Goal: Entertainment & Leisure: Browse casually

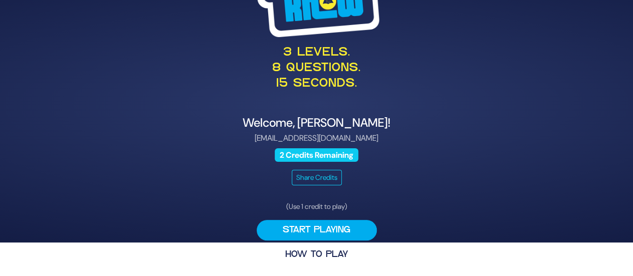
scroll to position [34, 0]
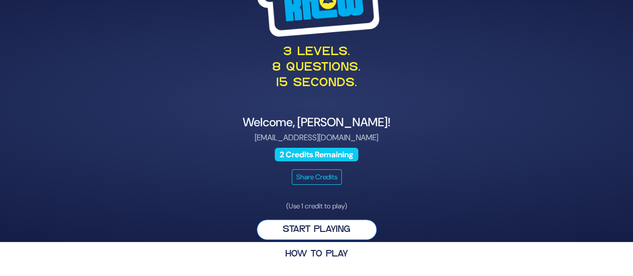
click at [338, 233] on button "Start Playing" at bounding box center [317, 229] width 120 height 21
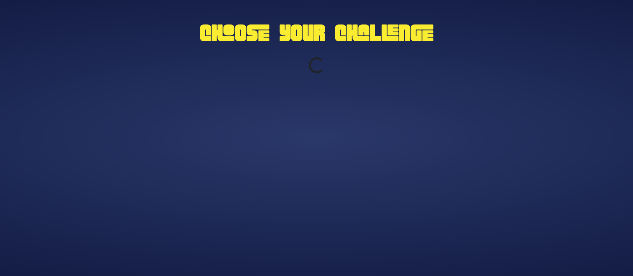
scroll to position [0, 0]
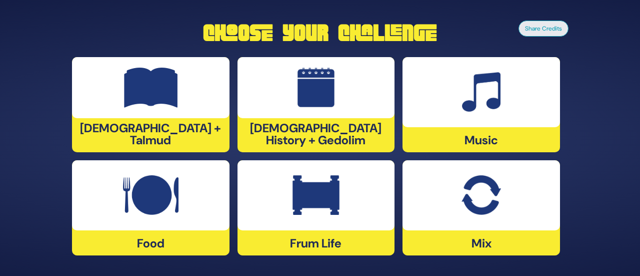
click at [457, 105] on div at bounding box center [482, 92] width 158 height 70
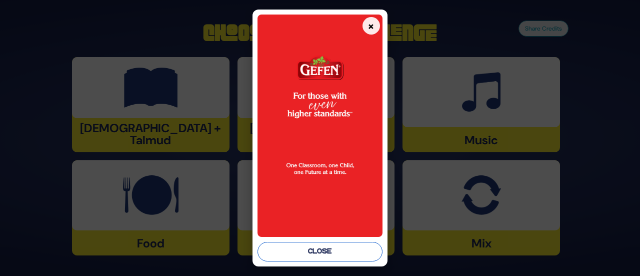
click at [298, 252] on button "Close" at bounding box center [320, 252] width 125 height 20
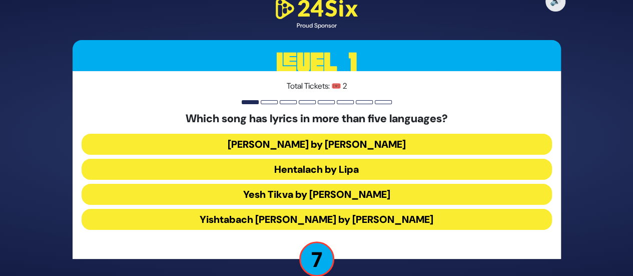
click at [303, 219] on button "Yishtabach [PERSON_NAME] by [PERSON_NAME]" at bounding box center [317, 219] width 470 height 21
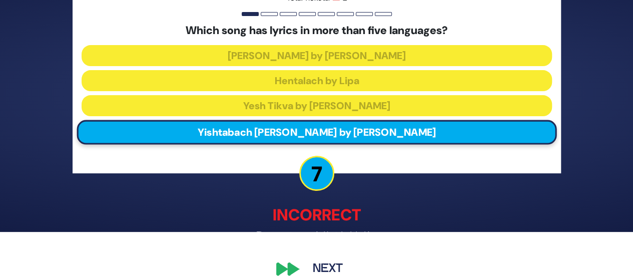
scroll to position [60, 0]
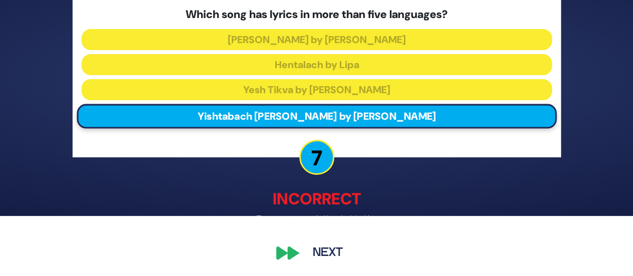
click at [574, 190] on div "🔊 Proud Sponsor Level 1 Total Tickets: 🎟️ 2 Which song has lyrics in more than …" at bounding box center [316, 78] width 633 height 276
click at [322, 253] on button "Next" at bounding box center [328, 252] width 58 height 23
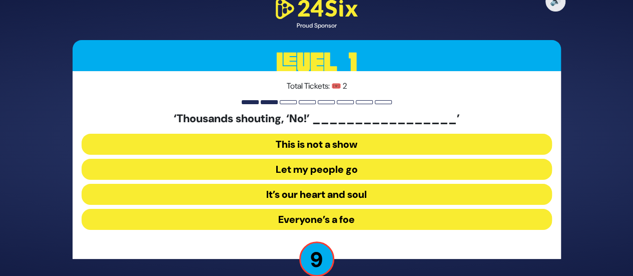
click at [288, 184] on button "Let my people go" at bounding box center [317, 194] width 470 height 21
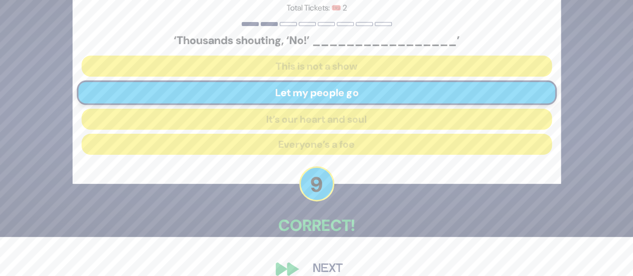
scroll to position [55, 0]
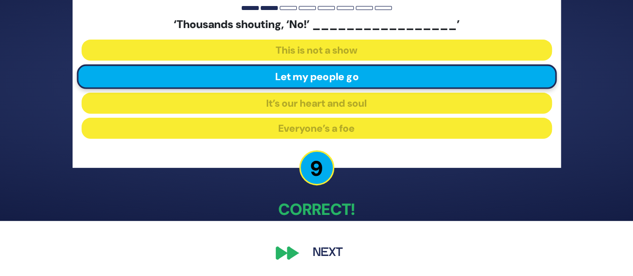
click at [293, 253] on div "🔊 Proud Sponsor Level 1 Total Tickets: 🎟️ 2 ‘Thousands shouting, ‘No!’ ________…" at bounding box center [317, 83] width 512 height 386
click at [328, 255] on button "Next" at bounding box center [328, 252] width 58 height 23
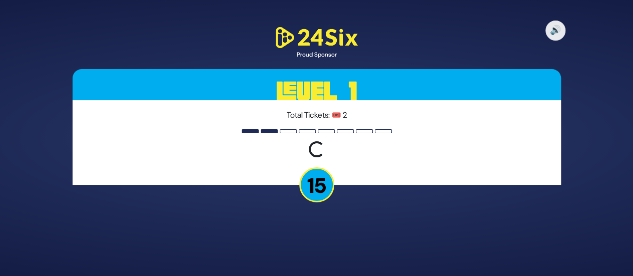
scroll to position [0, 0]
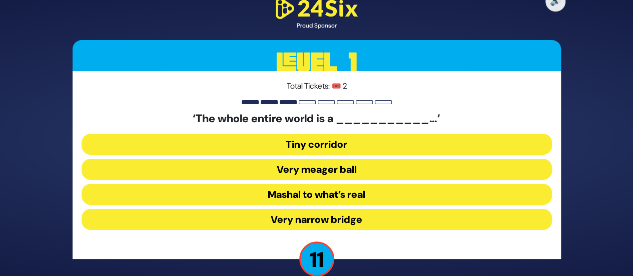
click at [314, 218] on button "Very narrow bridge" at bounding box center [317, 219] width 470 height 21
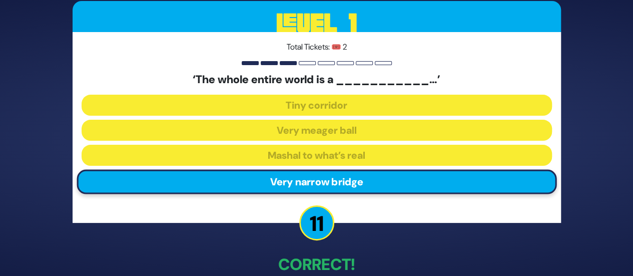
scroll to position [55, 0]
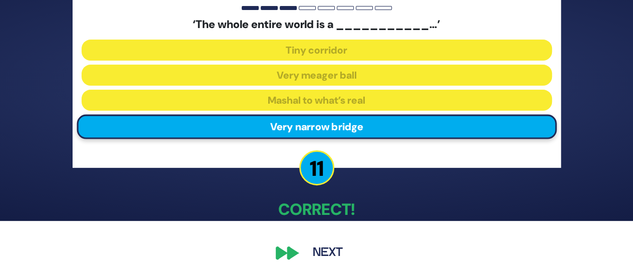
click at [325, 251] on button "Next" at bounding box center [328, 252] width 58 height 23
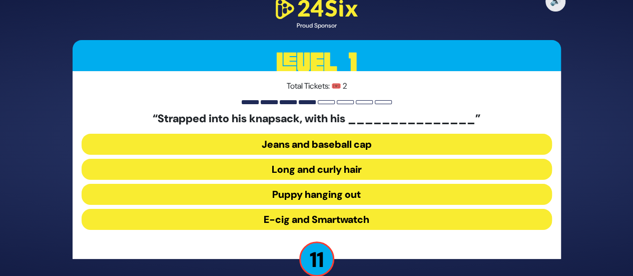
click at [311, 184] on button "Long and curly hair" at bounding box center [317, 194] width 470 height 21
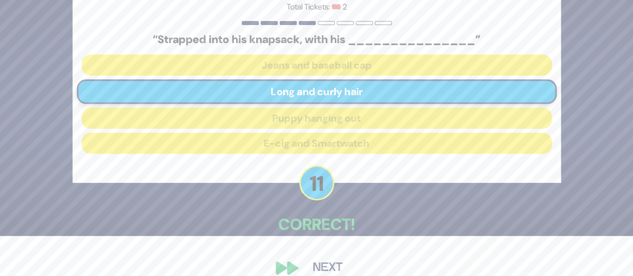
scroll to position [55, 0]
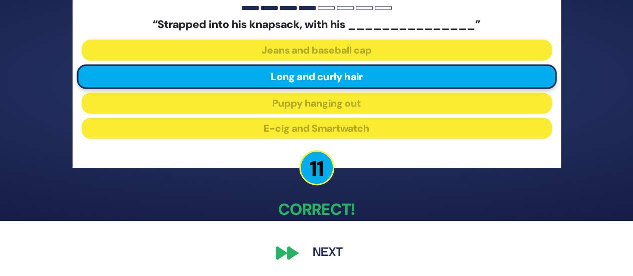
click at [325, 254] on button "Next" at bounding box center [328, 252] width 58 height 23
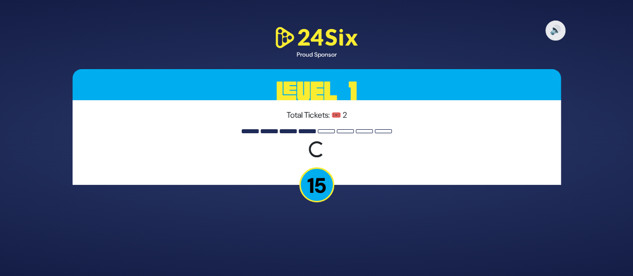
scroll to position [0, 0]
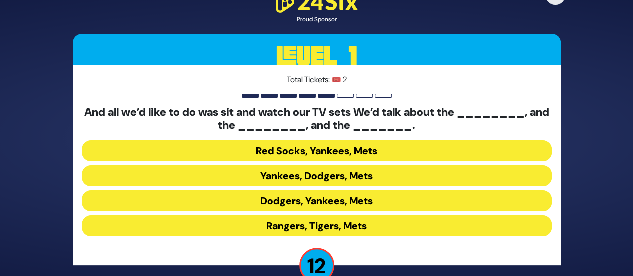
click at [312, 190] on button "Yankees, Dodgers, Mets" at bounding box center [317, 200] width 470 height 21
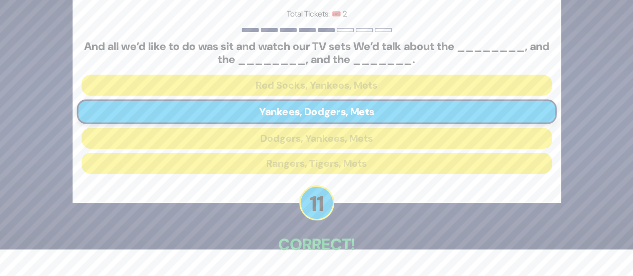
scroll to position [62, 0]
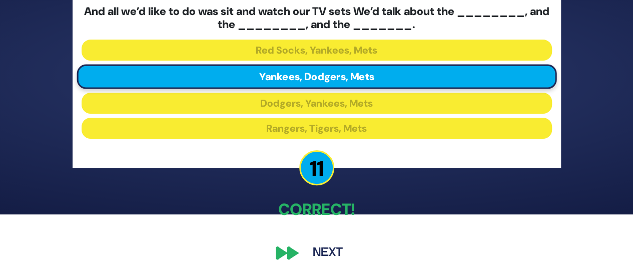
click at [330, 255] on button "Next" at bounding box center [328, 252] width 58 height 23
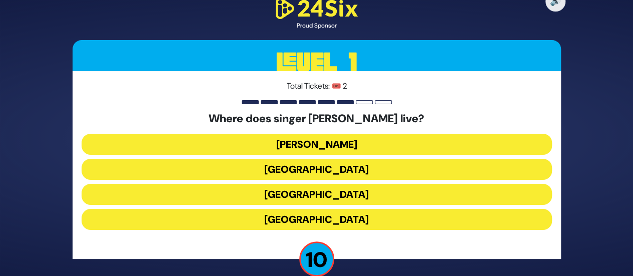
click at [340, 216] on button "[GEOGRAPHIC_DATA]" at bounding box center [317, 219] width 470 height 21
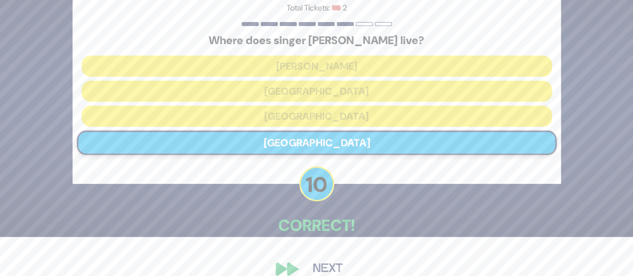
scroll to position [55, 0]
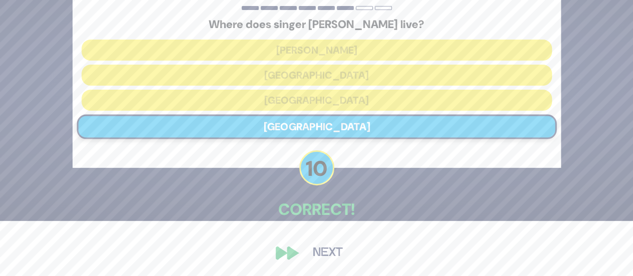
click at [323, 249] on button "Next" at bounding box center [328, 252] width 58 height 23
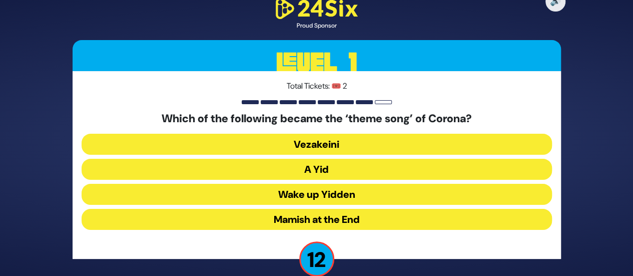
click at [346, 184] on button "A Yid" at bounding box center [317, 194] width 470 height 21
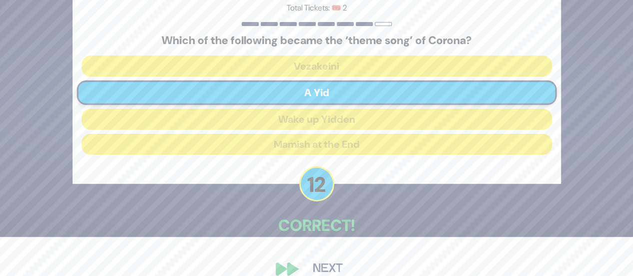
scroll to position [55, 0]
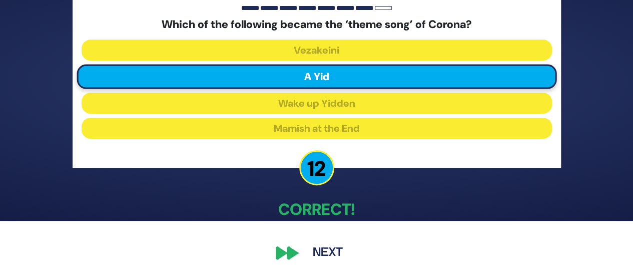
click at [332, 254] on button "Next" at bounding box center [328, 252] width 58 height 23
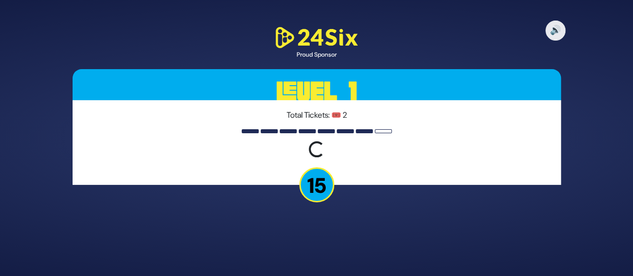
scroll to position [0, 0]
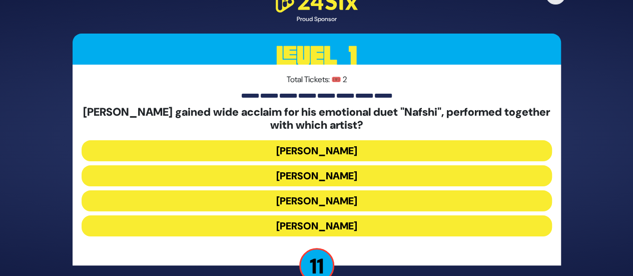
click at [337, 190] on button "[PERSON_NAME]" at bounding box center [317, 200] width 470 height 21
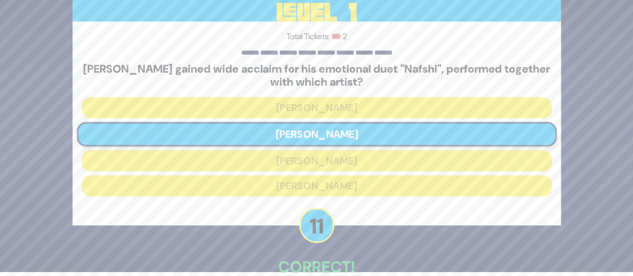
scroll to position [62, 0]
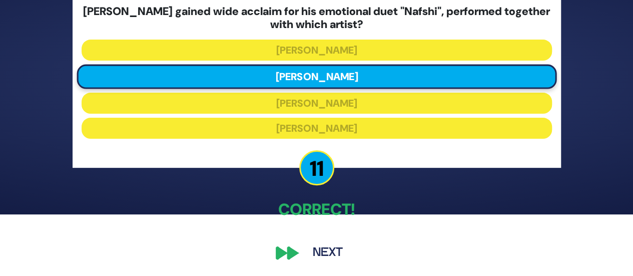
click at [327, 251] on button "Next" at bounding box center [328, 252] width 58 height 23
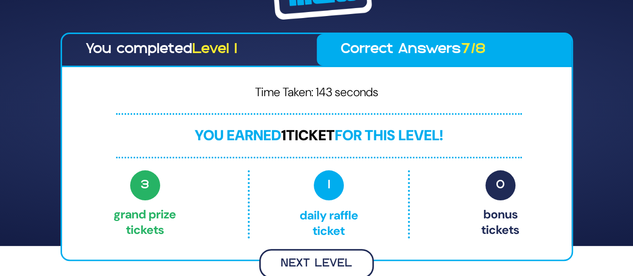
scroll to position [29, 0]
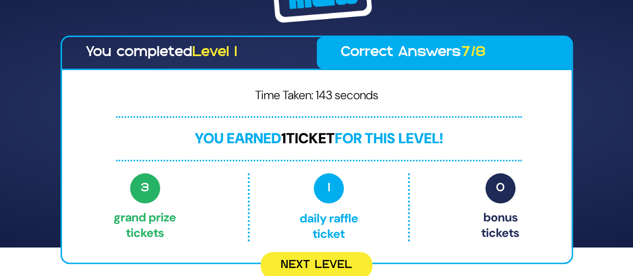
click at [321, 265] on button "Next Level" at bounding box center [317, 265] width 112 height 27
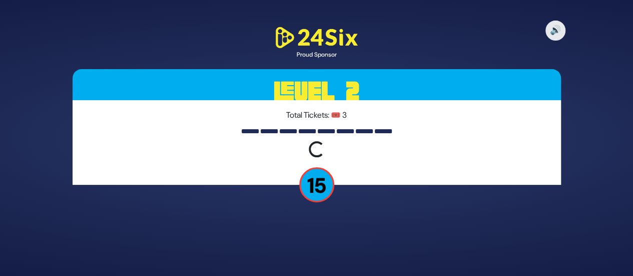
scroll to position [0, 0]
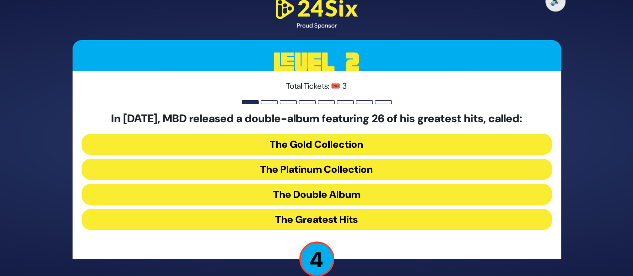
click at [365, 209] on button "The Double Album" at bounding box center [317, 219] width 470 height 21
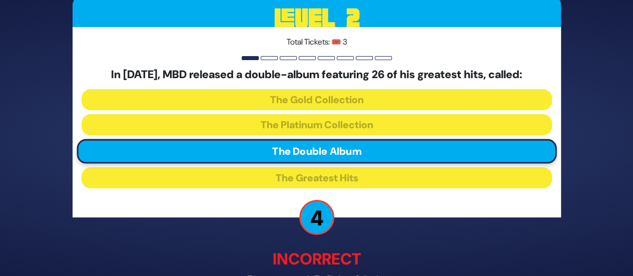
scroll to position [60, 0]
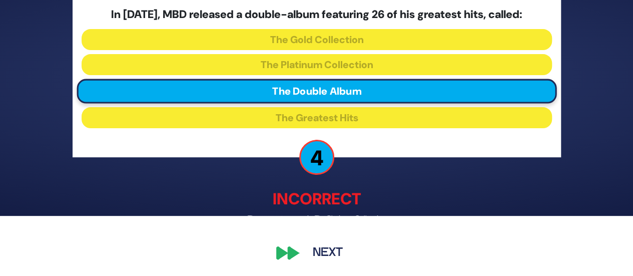
click at [327, 249] on button "Next" at bounding box center [328, 252] width 58 height 23
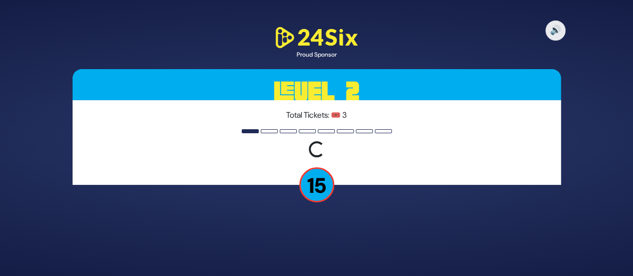
scroll to position [0, 0]
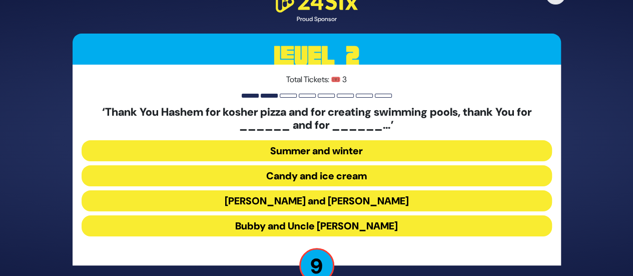
click at [335, 215] on button "[PERSON_NAME] and [PERSON_NAME]" at bounding box center [317, 225] width 470 height 21
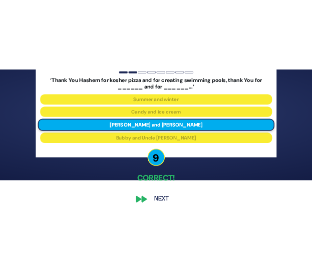
scroll to position [62, 0]
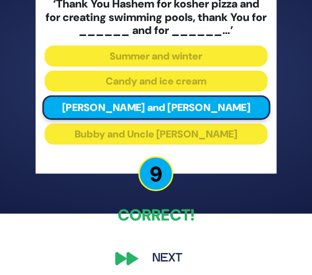
click at [124, 259] on div "🔊 Proud Sponsor Level 2 Total Tickets: 🎟️ 3 ‘Thank You Hashem for kosher pizza …" at bounding box center [156, 76] width 265 height 412
click at [129, 254] on div "🔊 Proud Sponsor Level 2 Total Tickets: 🎟️ 3 ‘Thank You Hashem for kosher pizza …" at bounding box center [156, 76] width 265 height 412
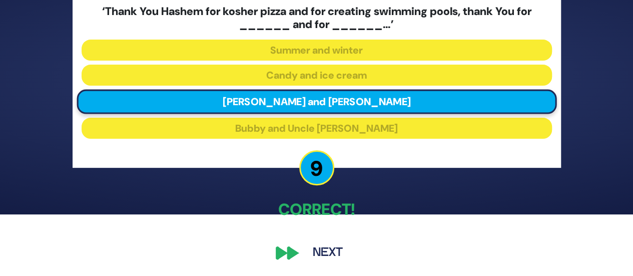
scroll to position [24, 0]
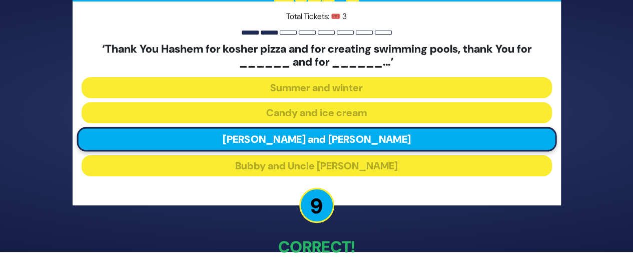
click at [290, 252] on div "🔊 Proud Sponsor Level 2 Total Tickets: 🎟️ 3 ‘Thank You Hashem for kosher pizza …" at bounding box center [317, 113] width 512 height 399
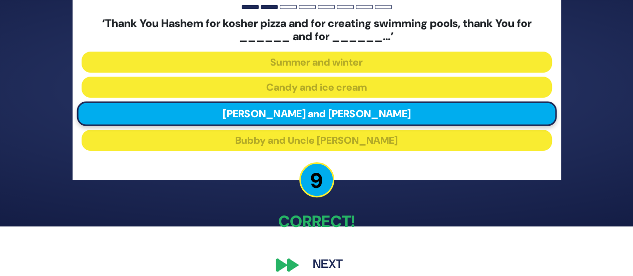
scroll to position [62, 0]
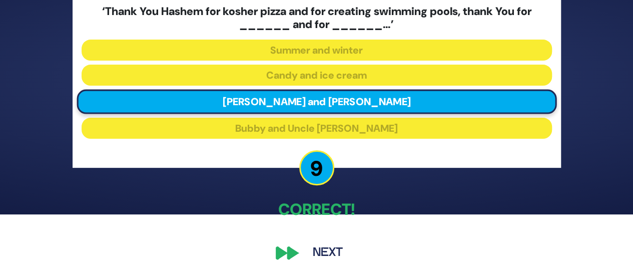
click at [292, 256] on div "🔊 Proud Sponsor Level 2 Total Tickets: 🎟️ 3 ‘Thank You Hashem for kosher pizza …" at bounding box center [317, 75] width 512 height 399
click at [291, 255] on div "🔊 Proud Sponsor Level 2 Total Tickets: 🎟️ 3 ‘Thank You Hashem for kosher pizza …" at bounding box center [317, 75] width 512 height 399
click at [327, 255] on button "Next" at bounding box center [328, 252] width 58 height 23
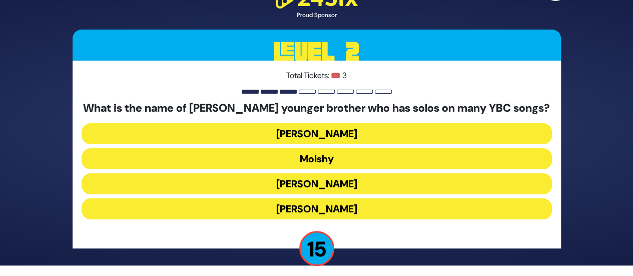
scroll to position [16, 0]
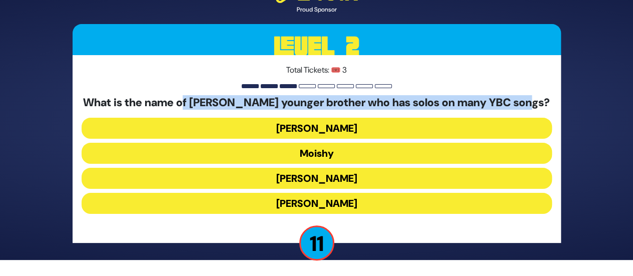
drag, startPoint x: 189, startPoint y: 101, endPoint x: 526, endPoint y: 103, distance: 337.5
click at [526, 103] on h5 "What is the name of [PERSON_NAME] younger brother who has solos on many YBC son…" at bounding box center [317, 102] width 470 height 13
click at [336, 193] on button "[PERSON_NAME]" at bounding box center [317, 203] width 470 height 21
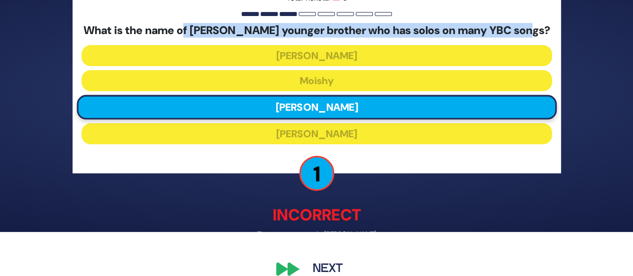
scroll to position [60, 0]
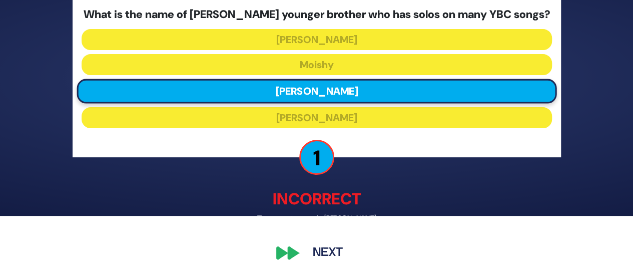
click at [280, 253] on div "🔊 Proud Sponsor Level 2 Total Tickets: 🎟️ 3 What is the name of [PERSON_NAME] y…" at bounding box center [317, 77] width 512 height 397
click at [331, 250] on button "Next" at bounding box center [328, 252] width 58 height 23
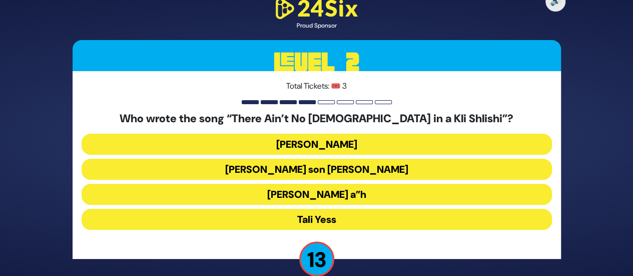
click at [327, 209] on button "[PERSON_NAME] a”h" at bounding box center [317, 219] width 470 height 21
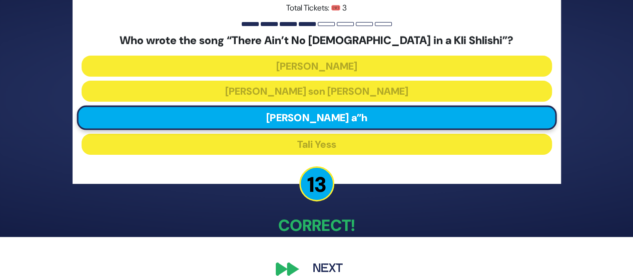
scroll to position [55, 0]
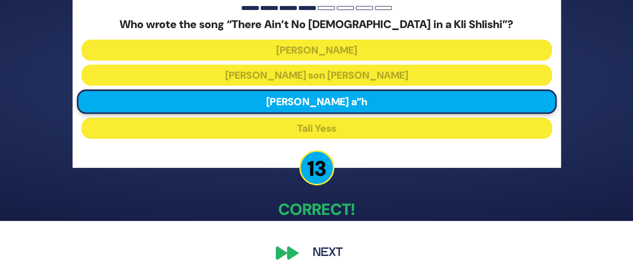
click at [324, 254] on button "Next" at bounding box center [328, 252] width 58 height 23
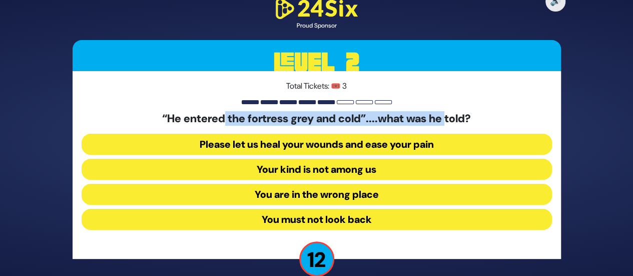
drag, startPoint x: 217, startPoint y: 121, endPoint x: 451, endPoint y: 120, distance: 233.5
click at [451, 120] on h5 "“He entered the fortress grey and cold”....what was he told?" at bounding box center [317, 118] width 470 height 13
click at [317, 184] on button "Your kind is not among us" at bounding box center [317, 194] width 470 height 21
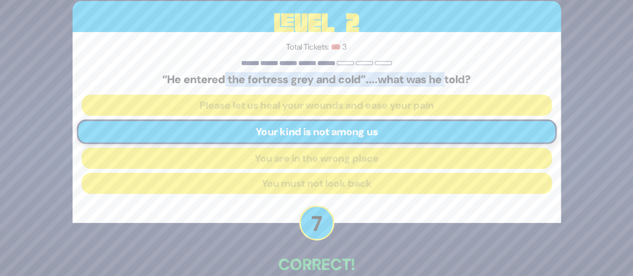
scroll to position [55, 0]
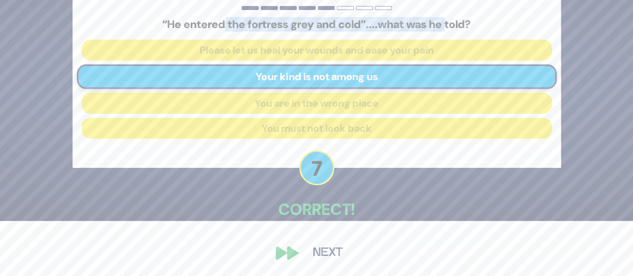
click at [322, 256] on button "Next" at bounding box center [328, 252] width 58 height 23
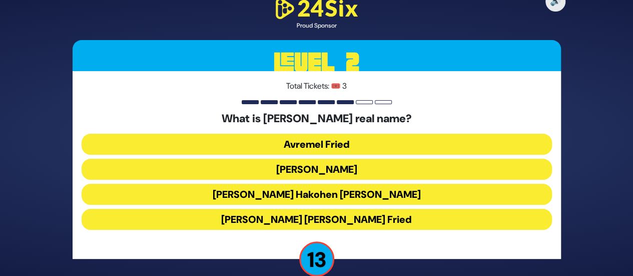
click at [349, 184] on button "[PERSON_NAME]" at bounding box center [317, 194] width 470 height 21
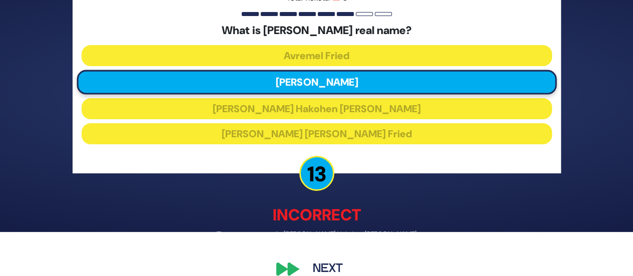
scroll to position [60, 0]
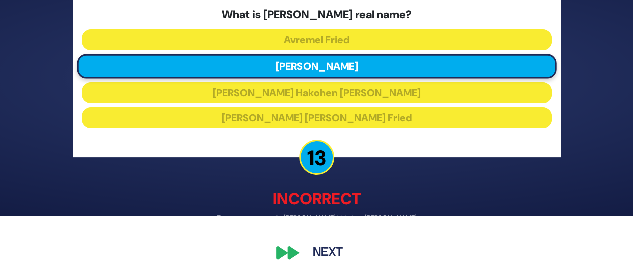
click at [324, 254] on button "Next" at bounding box center [328, 252] width 58 height 23
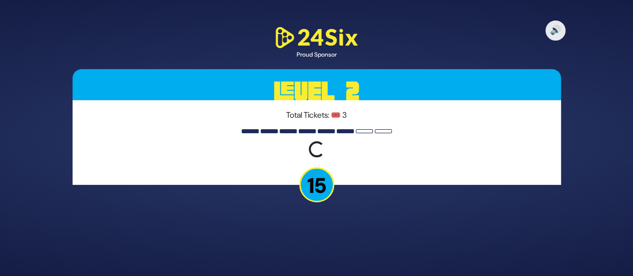
scroll to position [0, 0]
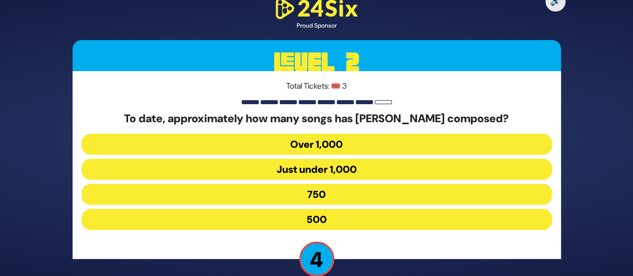
click at [344, 159] on button "Over 1,000" at bounding box center [317, 169] width 470 height 21
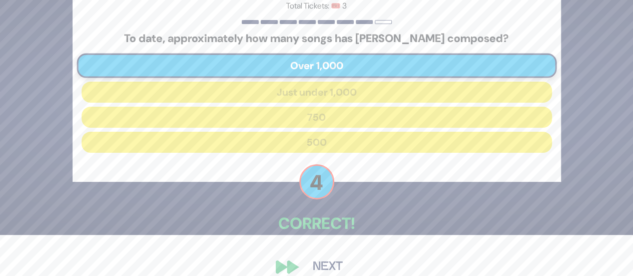
scroll to position [55, 0]
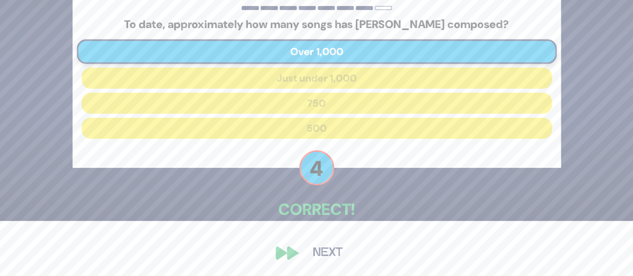
click at [331, 250] on button "Next" at bounding box center [328, 252] width 58 height 23
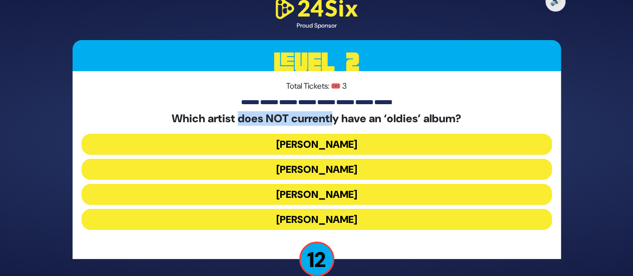
drag, startPoint x: 233, startPoint y: 122, endPoint x: 336, endPoint y: 115, distance: 103.3
click at [336, 115] on h5 "Which artist does NOT currently have an ‘oldies’ album?" at bounding box center [317, 118] width 470 height 13
click at [324, 184] on button "[PERSON_NAME]" at bounding box center [317, 194] width 470 height 21
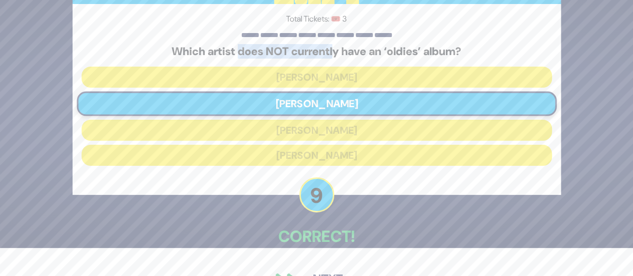
scroll to position [55, 0]
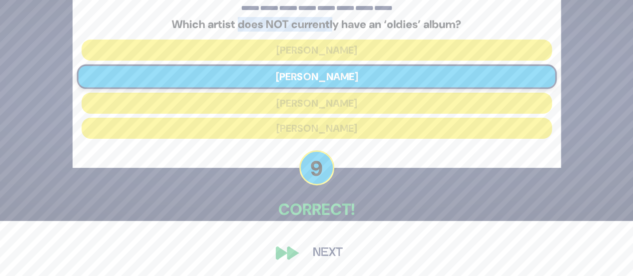
click at [334, 248] on button "Next" at bounding box center [328, 252] width 58 height 23
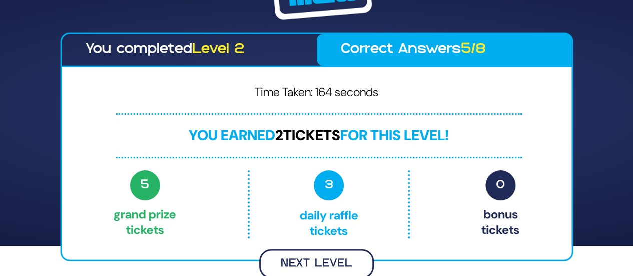
scroll to position [29, 0]
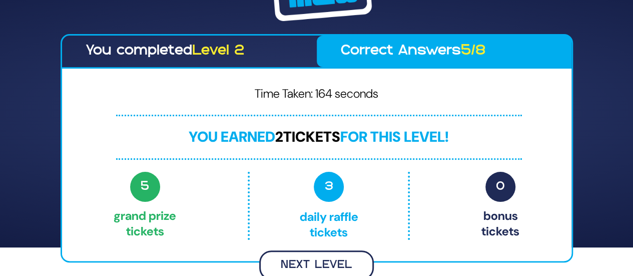
click at [331, 264] on button "Next Level" at bounding box center [316, 265] width 115 height 30
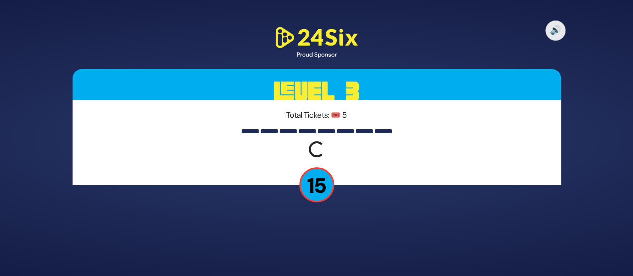
scroll to position [0, 0]
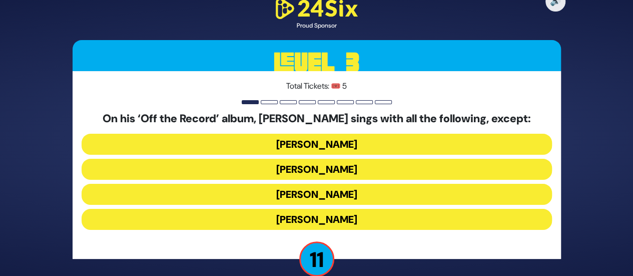
click at [344, 184] on button "[PERSON_NAME]" at bounding box center [317, 194] width 470 height 21
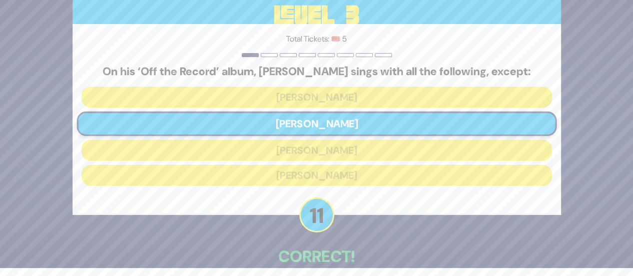
scroll to position [55, 0]
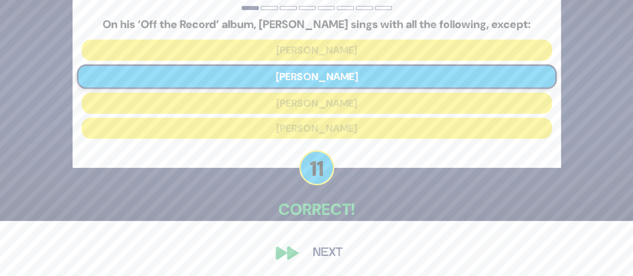
click at [323, 253] on button "Next" at bounding box center [328, 252] width 58 height 23
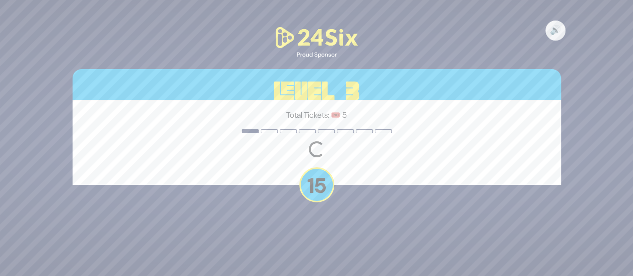
scroll to position [0, 0]
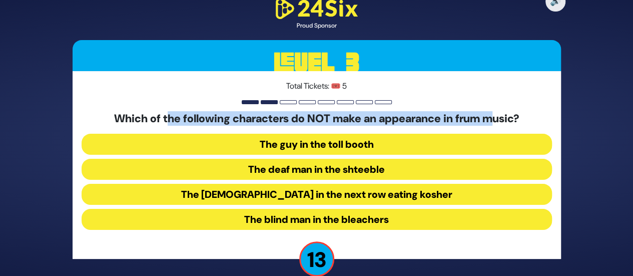
drag, startPoint x: 164, startPoint y: 121, endPoint x: 504, endPoint y: 117, distance: 340.1
click at [504, 117] on h5 "Which of the following characters do NOT make an appearance in frum music?" at bounding box center [317, 118] width 470 height 13
click at [300, 209] on button "The [DEMOGRAPHIC_DATA] in the next row eating kosher" at bounding box center [317, 219] width 470 height 21
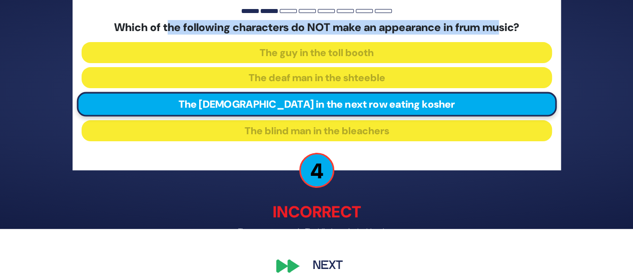
scroll to position [60, 0]
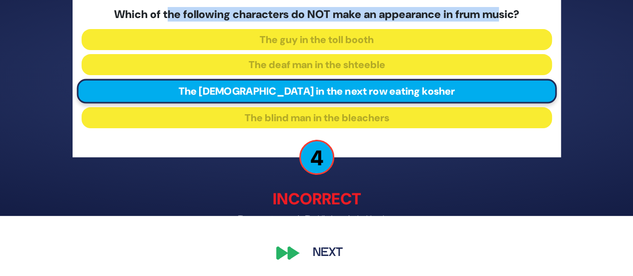
click at [332, 251] on button "Next" at bounding box center [328, 252] width 58 height 23
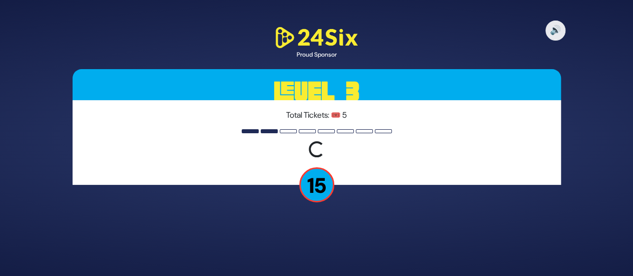
scroll to position [0, 0]
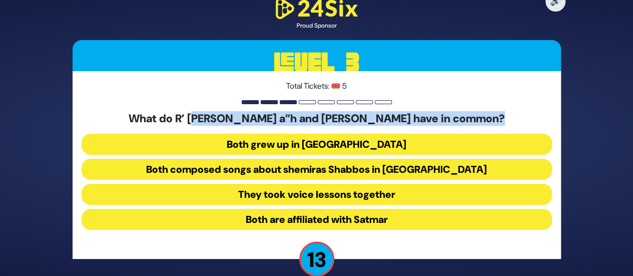
drag, startPoint x: 190, startPoint y: 114, endPoint x: 491, endPoint y: 115, distance: 301.5
click at [491, 115] on h5 "What do R’ [PERSON_NAME] a”h and [PERSON_NAME] have in common?" at bounding box center [317, 118] width 470 height 13
click at [367, 159] on button "Both grew up in [GEOGRAPHIC_DATA]" at bounding box center [317, 169] width 470 height 21
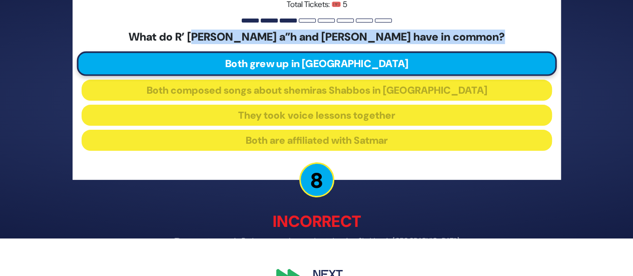
scroll to position [60, 0]
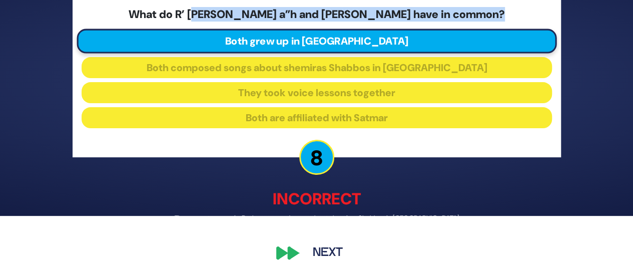
click at [334, 248] on button "Next" at bounding box center [328, 252] width 58 height 23
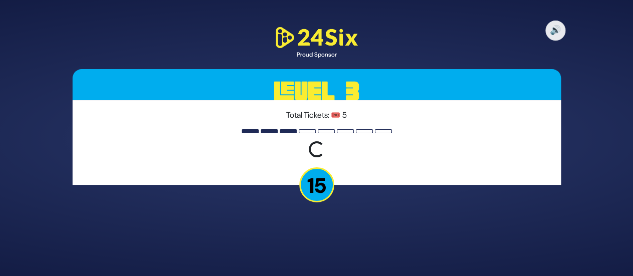
scroll to position [0, 0]
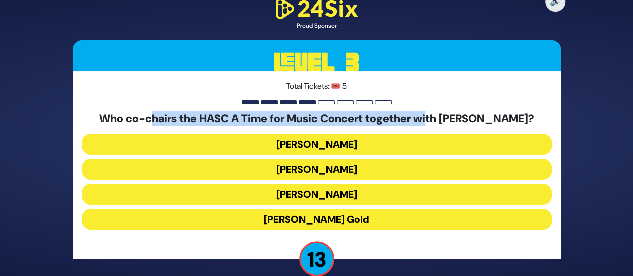
drag, startPoint x: 155, startPoint y: 112, endPoint x: 436, endPoint y: 119, distance: 281.1
click at [436, 119] on h5 "Who co-chairs the HASC A Time for Music Concert together with [PERSON_NAME]?" at bounding box center [317, 118] width 470 height 13
click at [360, 159] on button "[PERSON_NAME]" at bounding box center [317, 169] width 470 height 21
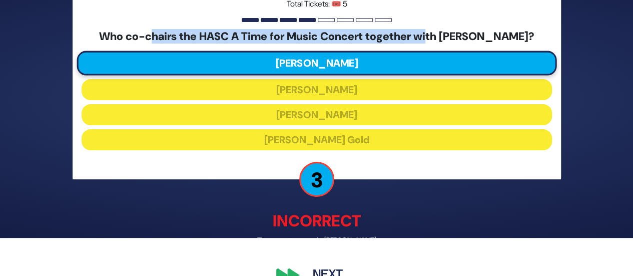
scroll to position [60, 0]
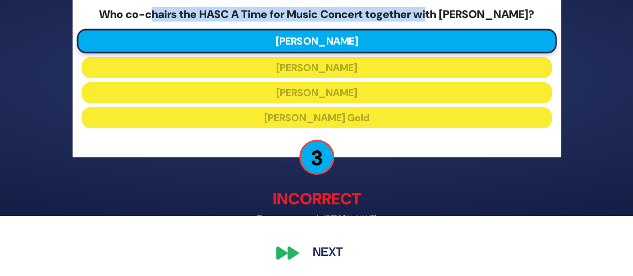
click at [328, 250] on button "Next" at bounding box center [328, 252] width 58 height 23
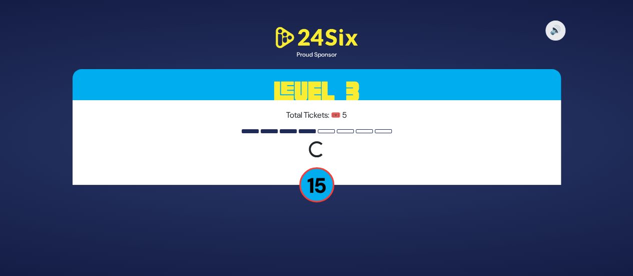
scroll to position [0, 0]
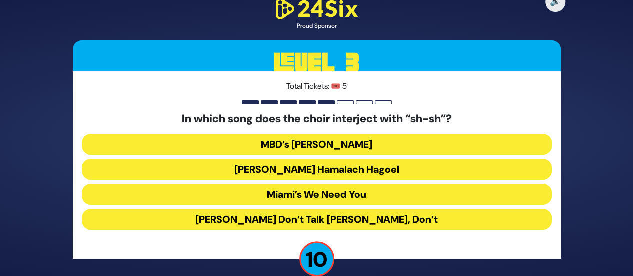
click at [331, 209] on button "Miami’s We Need You" at bounding box center [317, 219] width 470 height 21
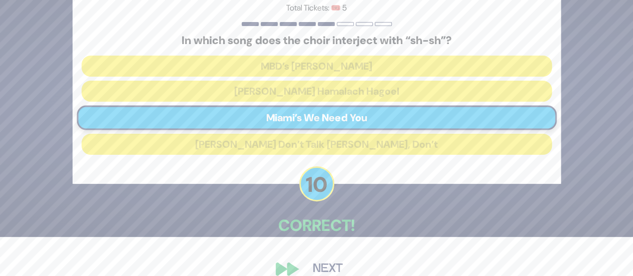
scroll to position [55, 0]
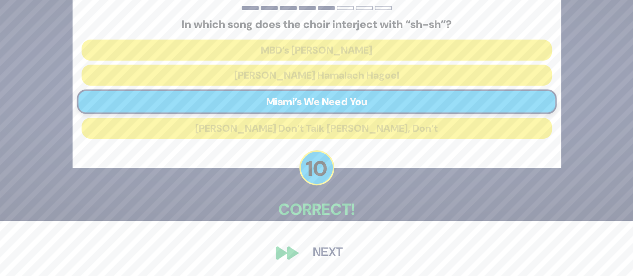
click at [332, 253] on button "Next" at bounding box center [328, 252] width 58 height 23
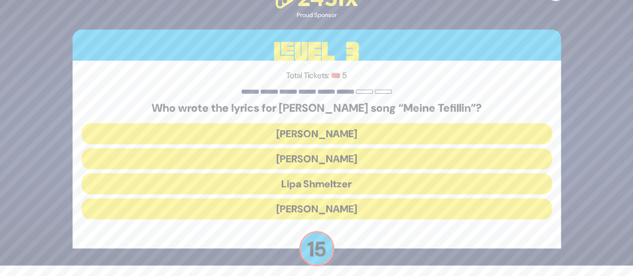
scroll to position [16, 0]
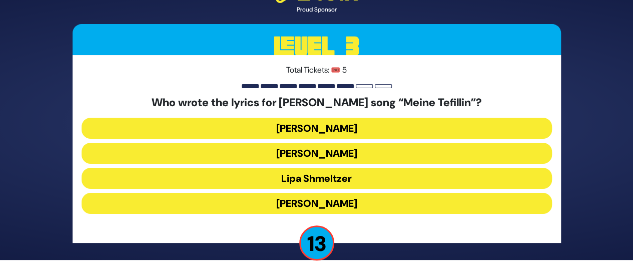
drag, startPoint x: 211, startPoint y: 111, endPoint x: 478, endPoint y: 100, distance: 267.3
click at [478, 100] on h5 "Who wrote the lyrics for [PERSON_NAME] song “Meine Tefillin”?" at bounding box center [317, 102] width 470 height 13
click at [334, 168] on button "[PERSON_NAME]" at bounding box center [317, 178] width 470 height 21
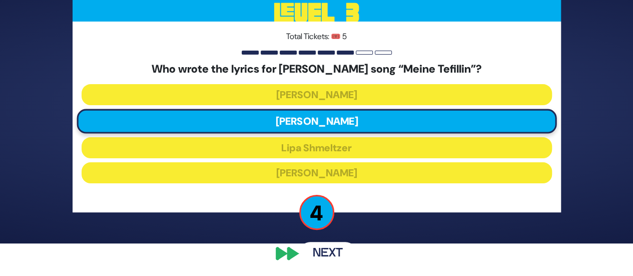
scroll to position [33, 0]
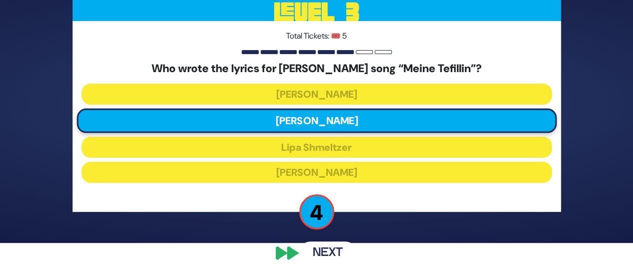
click at [329, 250] on button "Next" at bounding box center [328, 252] width 58 height 23
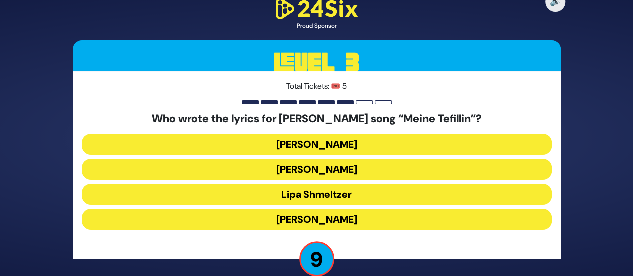
click at [328, 159] on button "[PERSON_NAME]" at bounding box center [317, 169] width 470 height 21
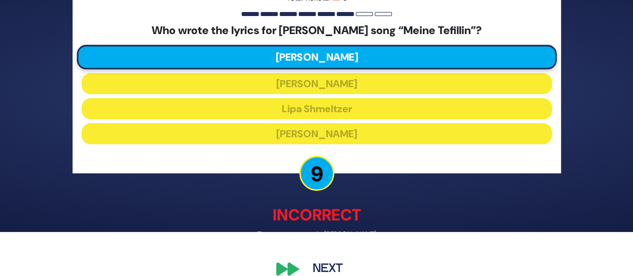
scroll to position [60, 0]
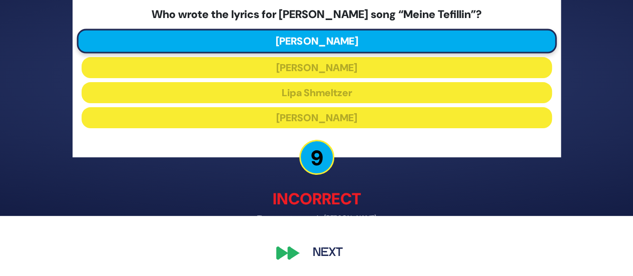
click at [323, 249] on button "Next" at bounding box center [328, 252] width 58 height 23
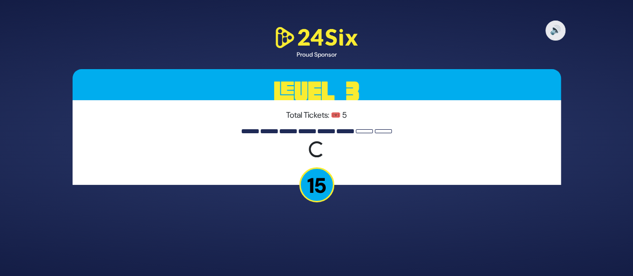
scroll to position [0, 0]
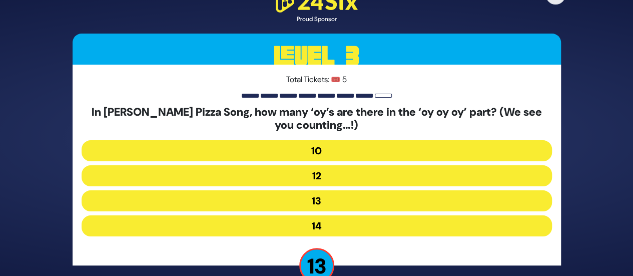
drag, startPoint x: 149, startPoint y: 100, endPoint x: 451, endPoint y: 125, distance: 303.1
click at [451, 125] on div "Total Tickets: 🎟️ 5 In [PERSON_NAME] Pizza Song, how many ‘oy’s are there in th…" at bounding box center [317, 165] width 488 height 201
click at [333, 215] on button "13" at bounding box center [317, 225] width 470 height 21
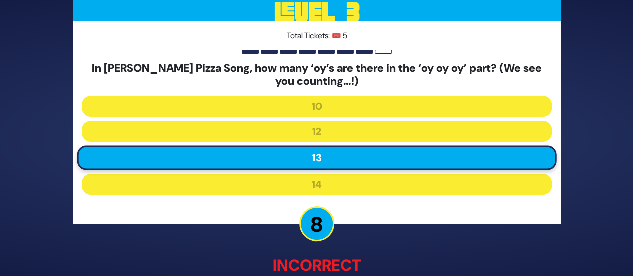
scroll to position [67, 0]
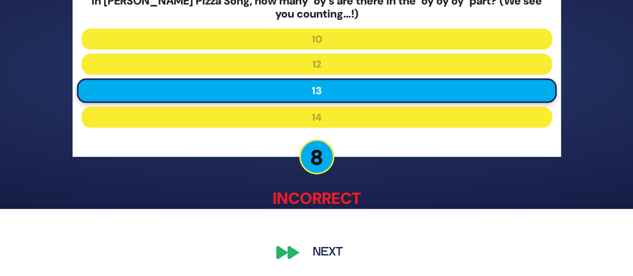
click at [328, 250] on button "Next" at bounding box center [328, 252] width 58 height 23
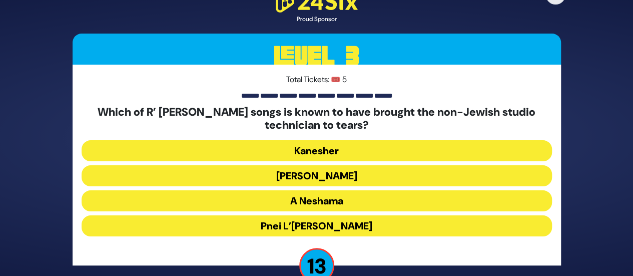
drag, startPoint x: 152, startPoint y: 109, endPoint x: 512, endPoint y: 123, distance: 360.3
click at [512, 123] on h5 "Which of R’ [PERSON_NAME] songs is known to have brought the non-Jewish studio …" at bounding box center [317, 119] width 470 height 27
click at [340, 190] on button "[PERSON_NAME]" at bounding box center [317, 200] width 470 height 21
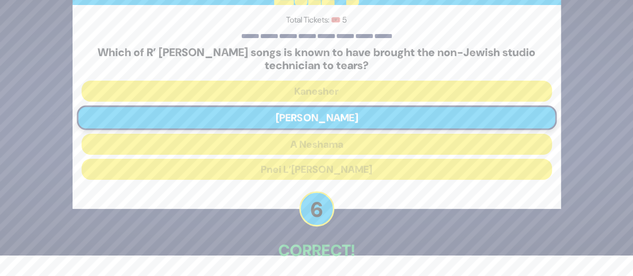
scroll to position [62, 0]
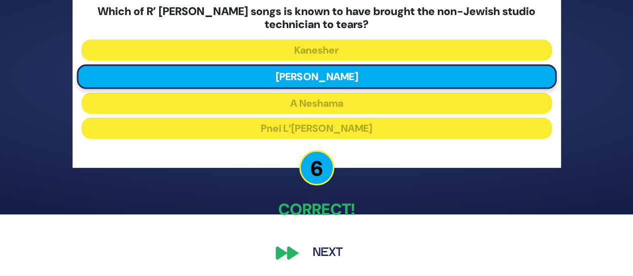
click at [324, 253] on button "Next" at bounding box center [328, 252] width 58 height 23
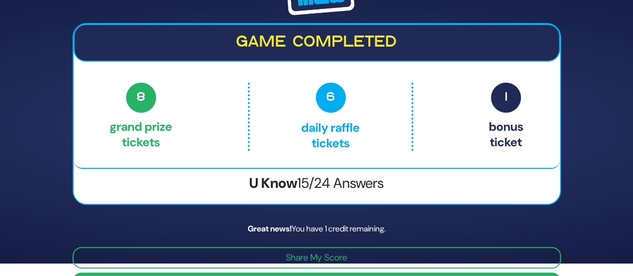
scroll to position [0, 0]
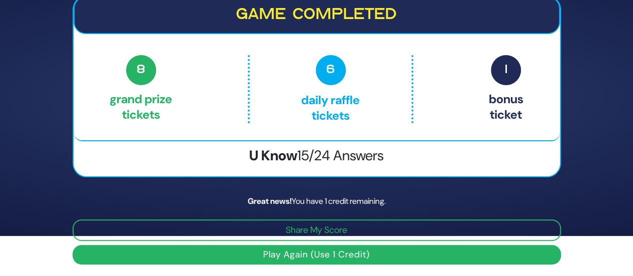
scroll to position [40, 0]
click at [336, 257] on button "Play Again (Use 1 Credit)" at bounding box center [317, 255] width 488 height 20
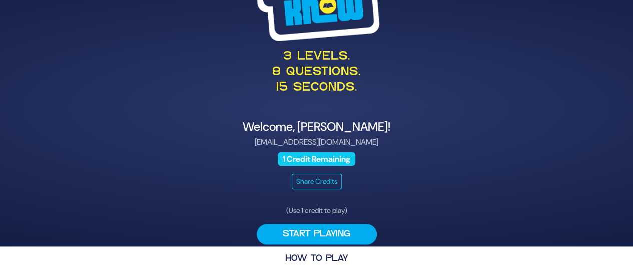
scroll to position [34, 0]
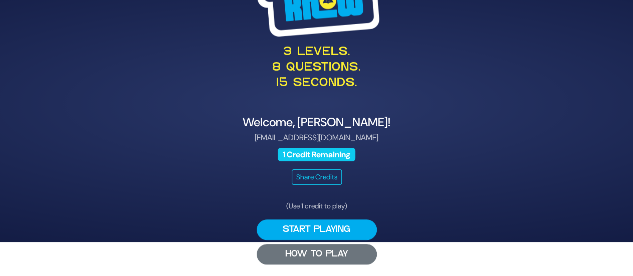
click at [332, 249] on button "HOW TO PLAY" at bounding box center [317, 254] width 120 height 21
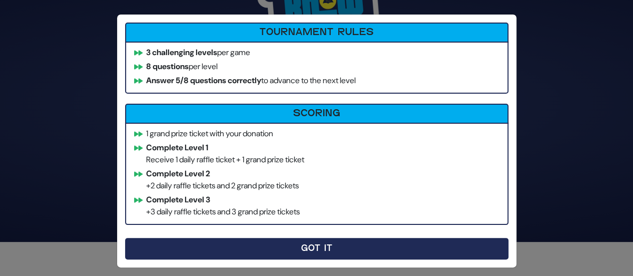
click at [302, 245] on button "Got It" at bounding box center [316, 249] width 383 height 22
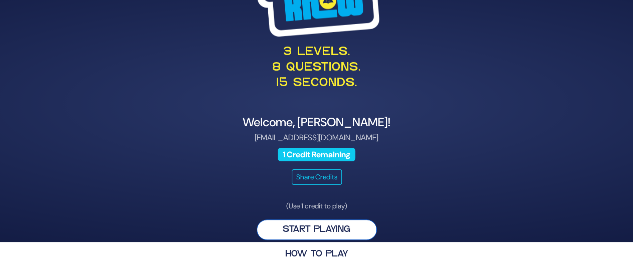
click at [332, 228] on button "Start Playing" at bounding box center [317, 229] width 120 height 21
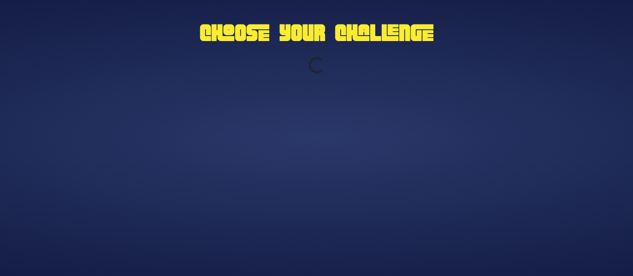
scroll to position [0, 0]
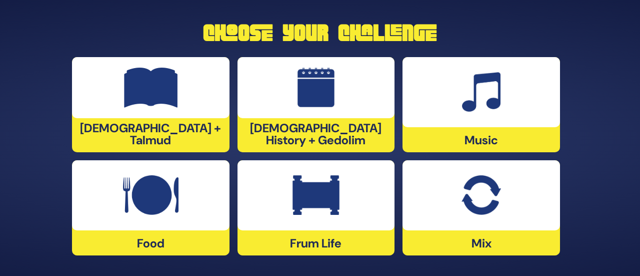
click at [184, 213] on div at bounding box center [151, 195] width 158 height 70
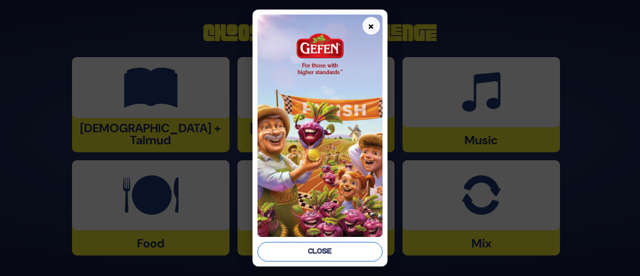
click at [333, 249] on button "Close" at bounding box center [320, 252] width 125 height 20
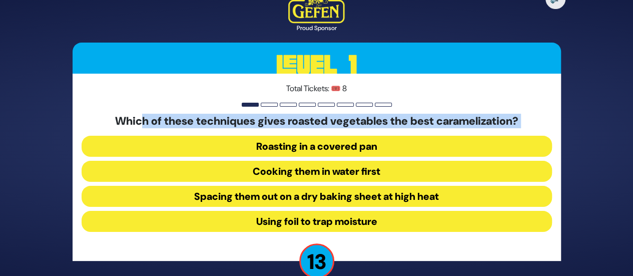
drag, startPoint x: 133, startPoint y: 125, endPoint x: 419, endPoint y: 130, distance: 286.1
click at [419, 130] on div "Which of these techniques gives roasted vegetables the best caramelization? Roa…" at bounding box center [317, 175] width 470 height 121
click at [327, 225] on button "Using foil to trap moisture" at bounding box center [317, 221] width 470 height 21
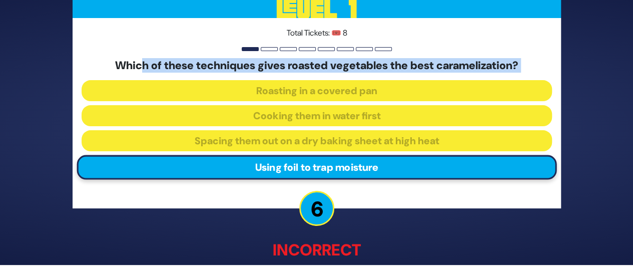
scroll to position [63, 0]
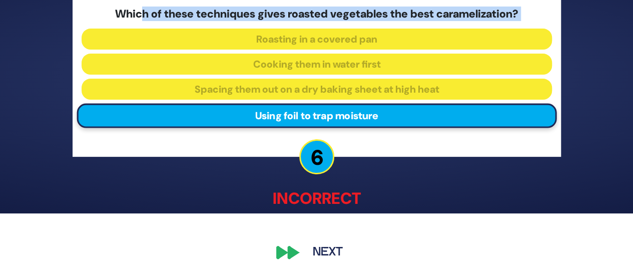
click at [322, 256] on button "Next" at bounding box center [328, 252] width 58 height 23
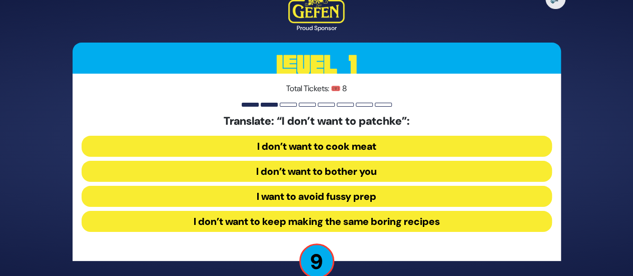
click at [300, 211] on button "I want to avoid fussy prep" at bounding box center [317, 221] width 470 height 21
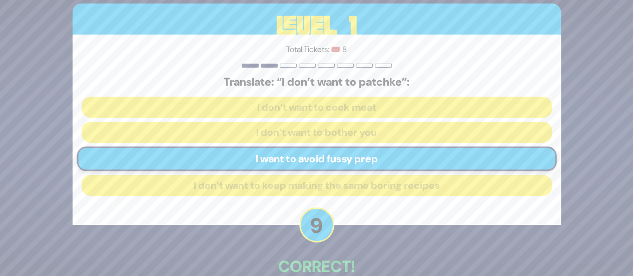
scroll to position [57, 0]
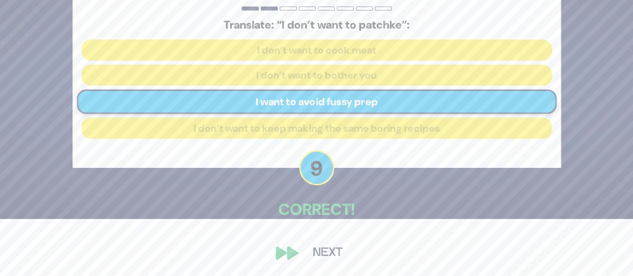
click at [329, 249] on button "Next" at bounding box center [328, 252] width 58 height 23
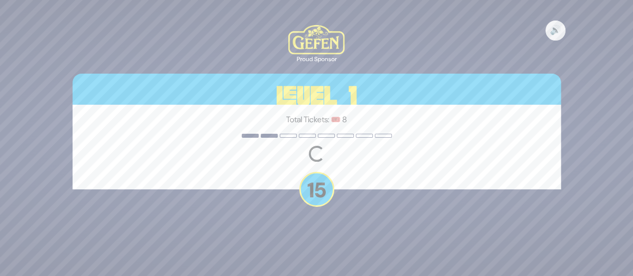
scroll to position [0, 0]
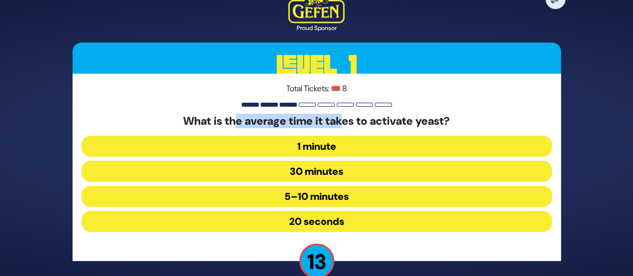
drag, startPoint x: 229, startPoint y: 121, endPoint x: 344, endPoint y: 127, distance: 115.7
click at [344, 127] on h5 "What is the average time it takes to activate yeast?" at bounding box center [317, 121] width 470 height 13
click at [339, 224] on button "20 seconds" at bounding box center [317, 221] width 470 height 21
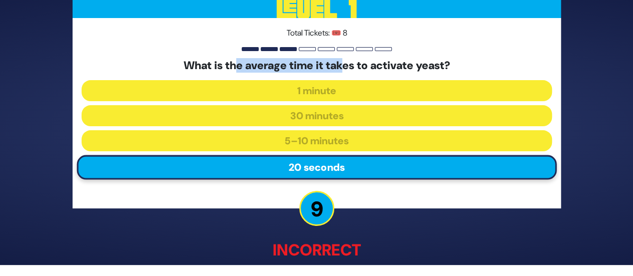
scroll to position [63, 0]
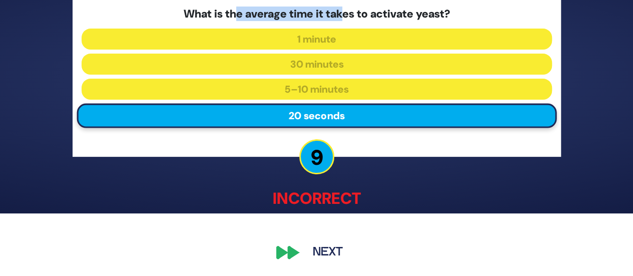
click at [332, 254] on button "Next" at bounding box center [328, 252] width 58 height 23
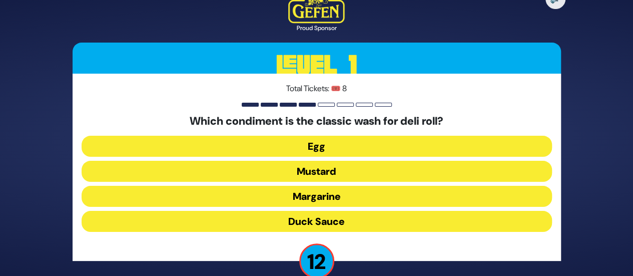
click at [341, 186] on button "Mustard" at bounding box center [317, 196] width 470 height 21
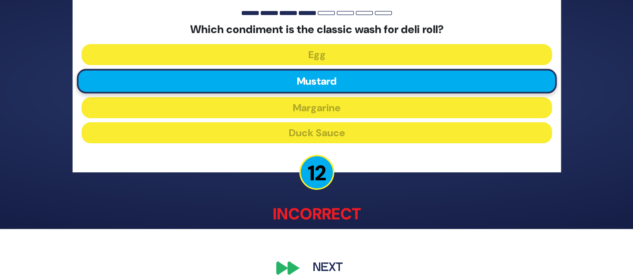
scroll to position [63, 0]
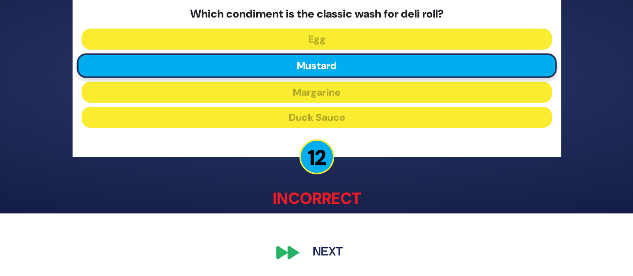
click at [330, 253] on button "Next" at bounding box center [328, 252] width 58 height 23
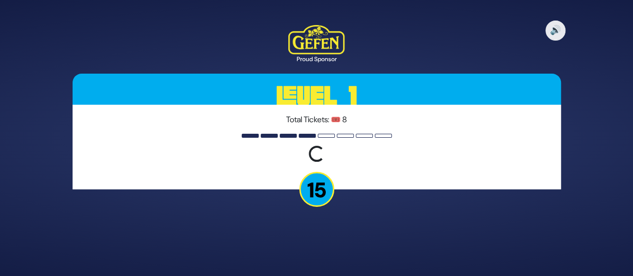
scroll to position [0, 0]
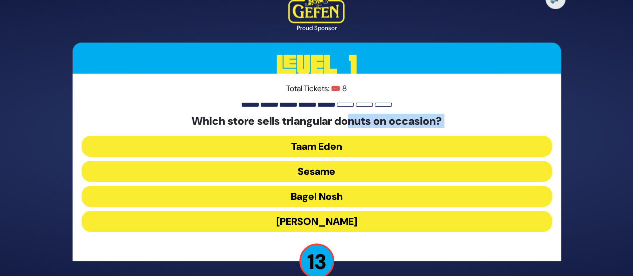
drag, startPoint x: 218, startPoint y: 129, endPoint x: 351, endPoint y: 125, distance: 133.1
click at [351, 125] on div "Which store sells triangular donuts on occasion? Taam Eden Sesame Bagel Nosh Sc…" at bounding box center [317, 175] width 470 height 121
click at [326, 186] on button "Sesame" at bounding box center [317, 196] width 470 height 21
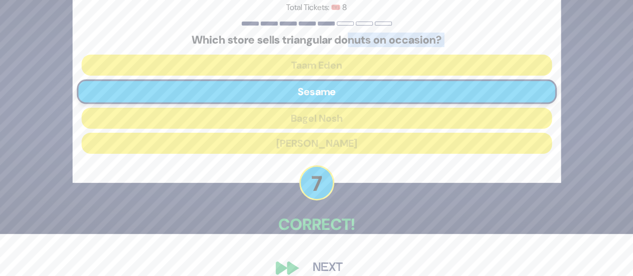
scroll to position [57, 0]
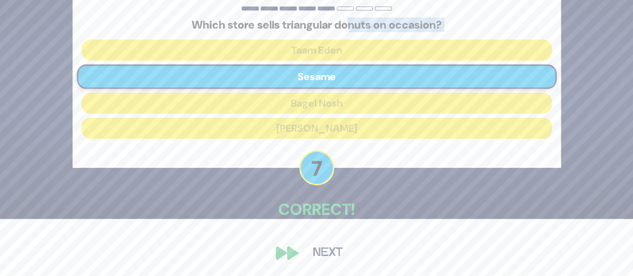
click at [327, 254] on button "Next" at bounding box center [328, 252] width 58 height 23
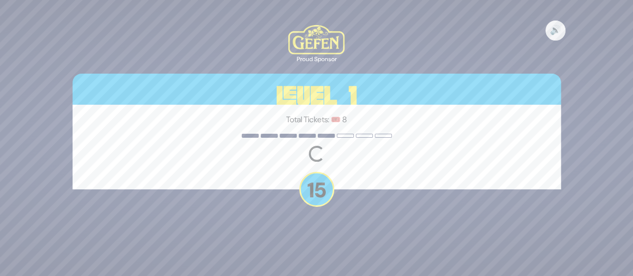
scroll to position [0, 0]
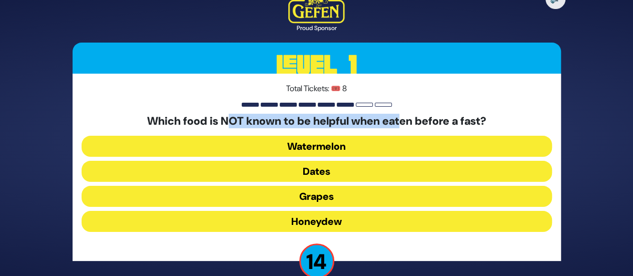
drag, startPoint x: 222, startPoint y: 122, endPoint x: 402, endPoint y: 124, distance: 180.0
click at [402, 124] on h5 "Which food is NOT known to be helpful when eaten before a fast?" at bounding box center [317, 121] width 470 height 13
click at [328, 186] on button "Dates" at bounding box center [317, 196] width 470 height 21
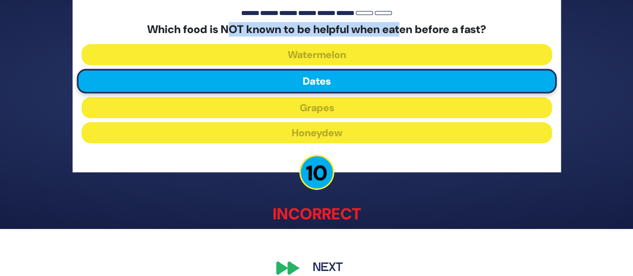
scroll to position [63, 0]
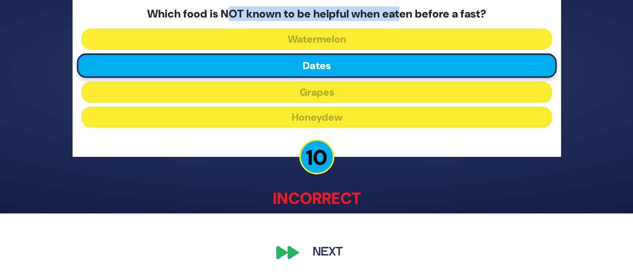
click at [332, 255] on button "Next" at bounding box center [328, 252] width 58 height 23
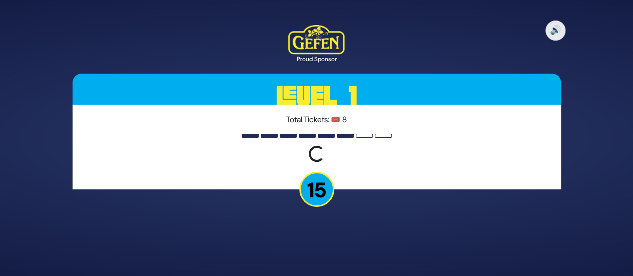
scroll to position [0, 0]
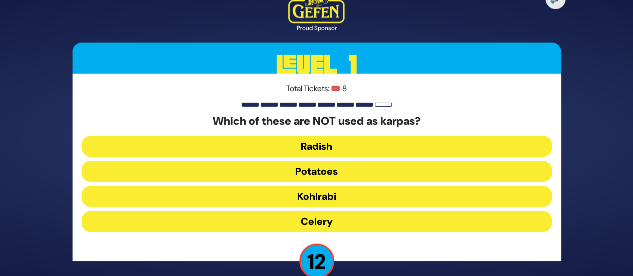
click at [337, 186] on button "Potatoes" at bounding box center [317, 196] width 470 height 21
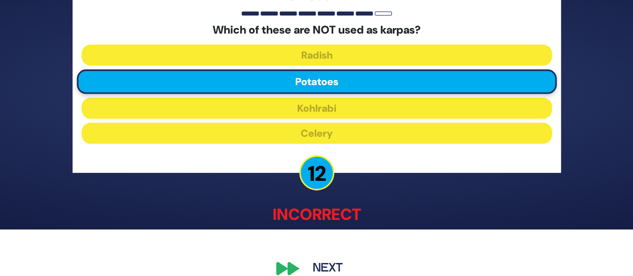
scroll to position [63, 0]
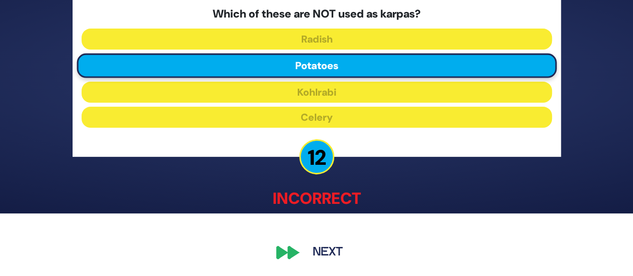
click at [330, 252] on button "Next" at bounding box center [328, 252] width 58 height 23
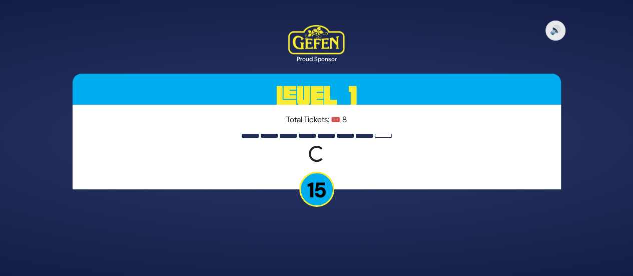
scroll to position [0, 0]
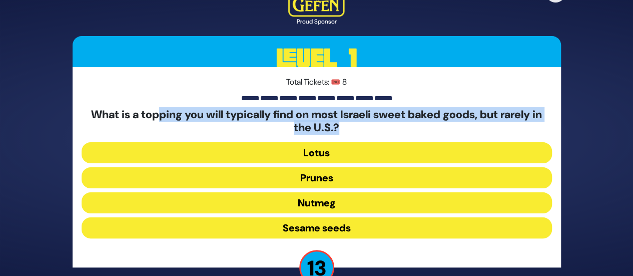
drag, startPoint x: 157, startPoint y: 109, endPoint x: 406, endPoint y: 130, distance: 250.4
click at [406, 130] on h5 "What is a topping you will typically find on most Israeli sweet baked goods, bu…" at bounding box center [317, 121] width 470 height 27
click at [366, 228] on button "Sesame seeds" at bounding box center [317, 227] width 470 height 21
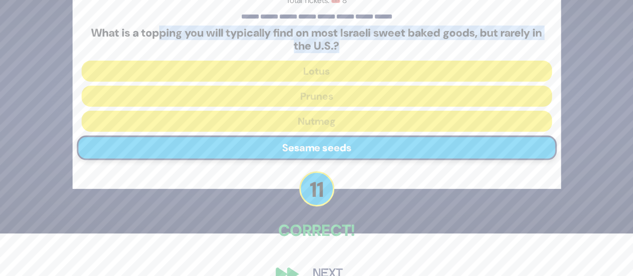
scroll to position [64, 0]
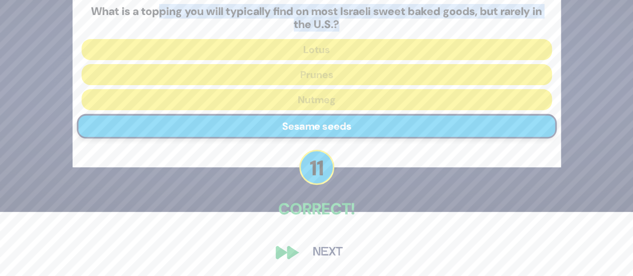
click at [325, 253] on button "Next" at bounding box center [328, 252] width 58 height 23
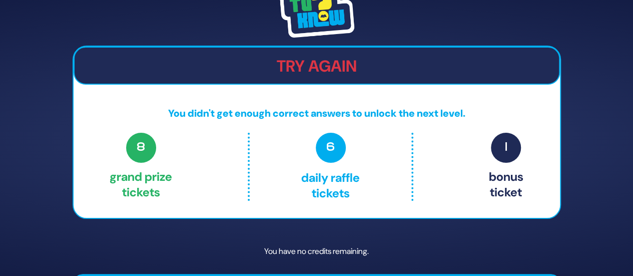
scroll to position [30, 0]
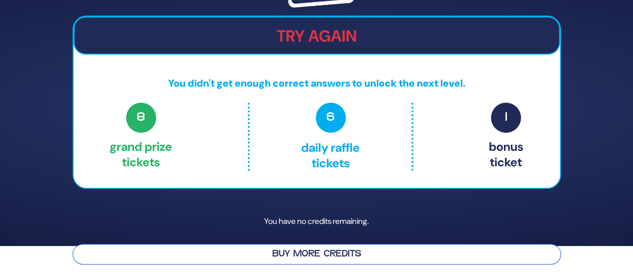
click at [376, 253] on button "Buy More Credits" at bounding box center [317, 254] width 488 height 21
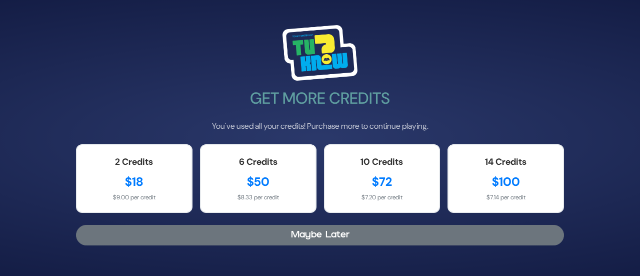
click at [246, 242] on button "Maybe Later" at bounding box center [320, 235] width 488 height 21
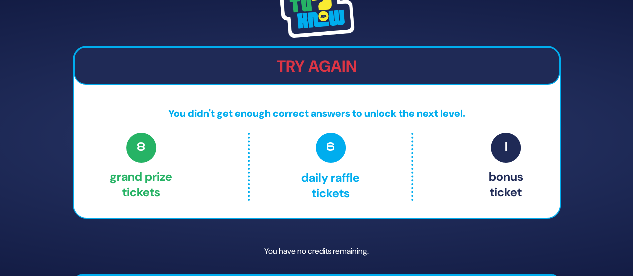
click at [295, 22] on img at bounding box center [316, 9] width 75 height 56
drag, startPoint x: 340, startPoint y: 153, endPoint x: 333, endPoint y: 162, distance: 11.4
click at [340, 153] on span "6" at bounding box center [331, 148] width 30 height 30
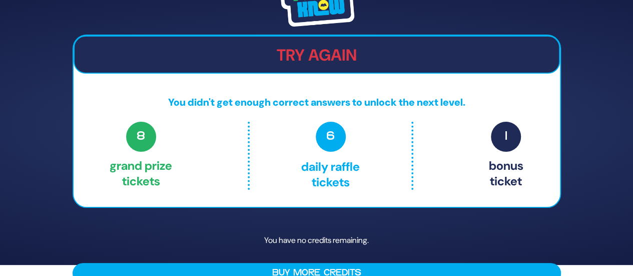
scroll to position [30, 0]
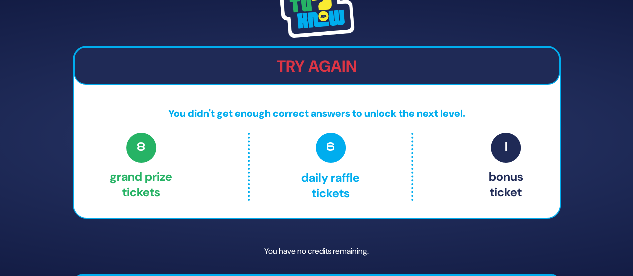
click at [337, 21] on img at bounding box center [316, 9] width 75 height 56
drag, startPoint x: 305, startPoint y: 175, endPoint x: 357, endPoint y: 203, distance: 59.1
click at [357, 203] on div "8 Grand Prize tickets 6 Daily Raffle tickets 1 Bonus ticket" at bounding box center [317, 169] width 486 height 73
